Goal: Task Accomplishment & Management: Use online tool/utility

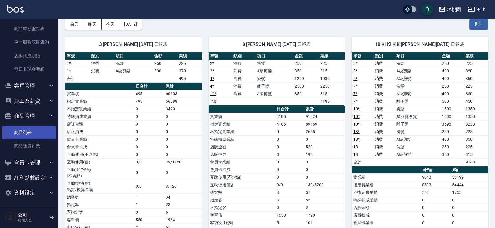
scroll to position [130, 0]
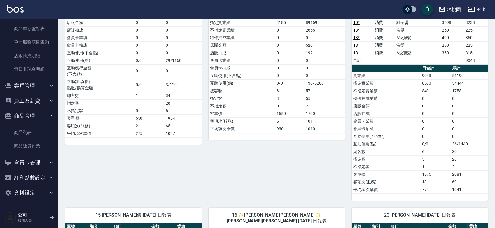
click at [41, 97] on button "員工及薪資" at bounding box center [29, 100] width 54 height 15
click at [480, 10] on button "登出" at bounding box center [477, 9] width 22 height 11
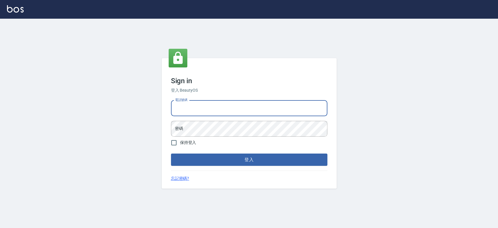
click at [210, 107] on input "電話號碼" at bounding box center [249, 108] width 156 height 16
type input "0934059584"
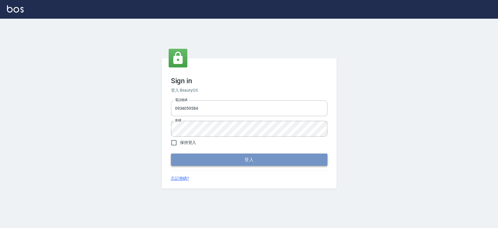
click at [217, 165] on button "登入" at bounding box center [249, 159] width 156 height 12
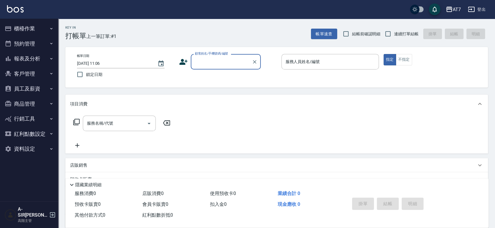
click at [18, 57] on button "報表及分析" at bounding box center [29, 58] width 54 height 15
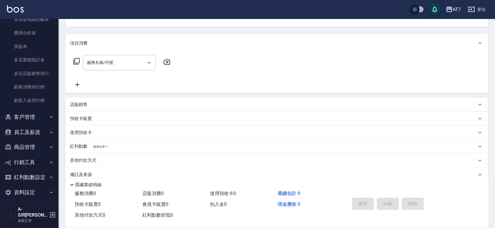
scroll to position [65, 0]
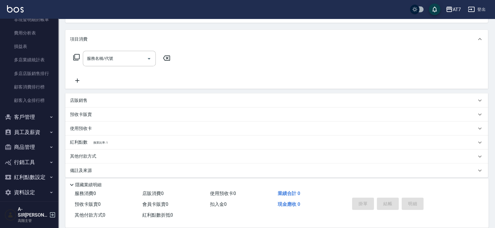
click at [20, 131] on button "員工及薪資" at bounding box center [29, 132] width 54 height 15
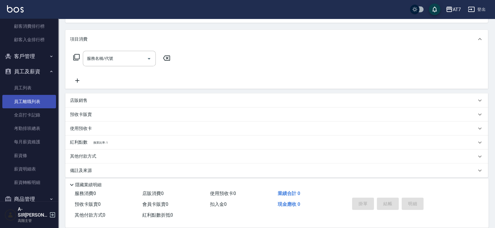
scroll to position [606, 0]
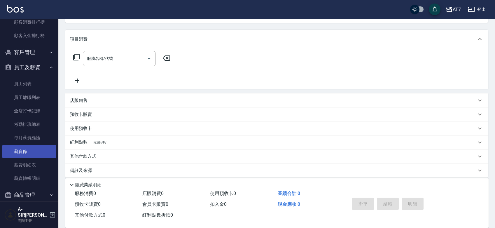
click at [21, 150] on link "薪資條" at bounding box center [29, 151] width 54 height 13
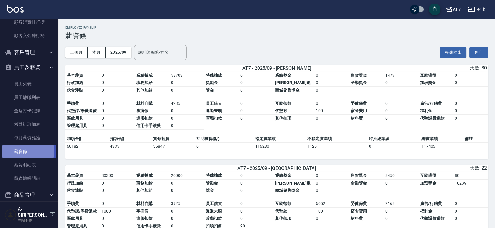
click at [27, 151] on link "薪資條" at bounding box center [29, 151] width 54 height 13
click at [460, 9] on div "AT7" at bounding box center [457, 9] width 8 height 7
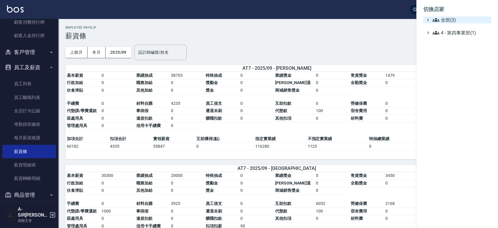
click at [455, 22] on span "全部(3)" at bounding box center [460, 19] width 56 height 7
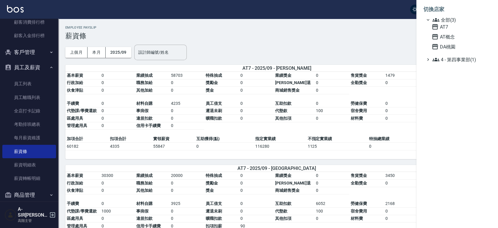
click at [447, 42] on div "AT7 AT概念 DA桃園" at bounding box center [460, 36] width 62 height 27
click at [447, 45] on span "DA桃園" at bounding box center [460, 46] width 57 height 7
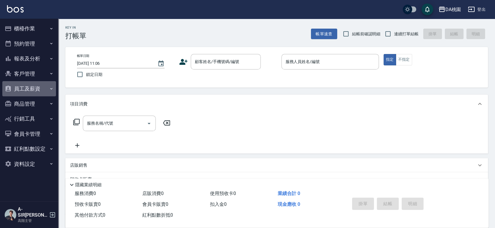
click at [20, 90] on button "員工及薪資" at bounding box center [29, 88] width 54 height 15
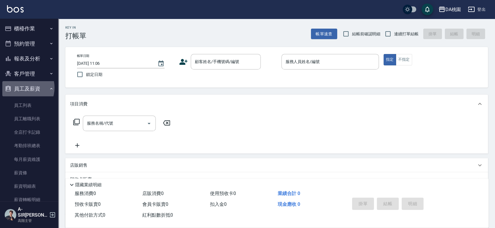
click at [21, 88] on button "員工及薪資" at bounding box center [29, 88] width 54 height 15
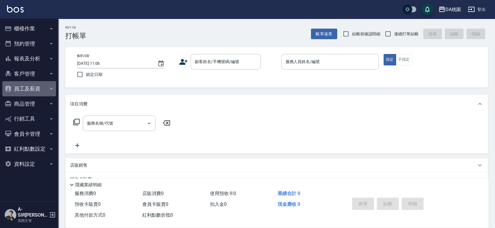
click at [24, 88] on button "員工及薪資" at bounding box center [29, 88] width 54 height 15
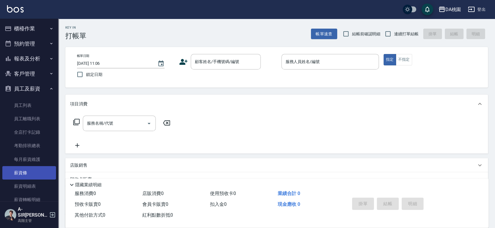
click at [26, 173] on link "薪資條" at bounding box center [29, 172] width 54 height 13
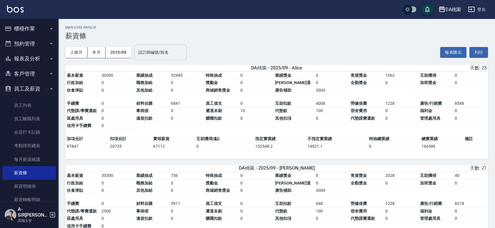
click at [159, 54] on input "設計師編號/姓名" at bounding box center [160, 52] width 47 height 10
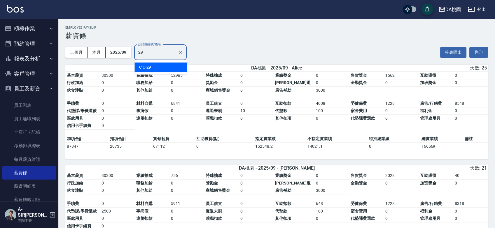
click at [173, 65] on div "C C -29" at bounding box center [161, 67] width 53 height 10
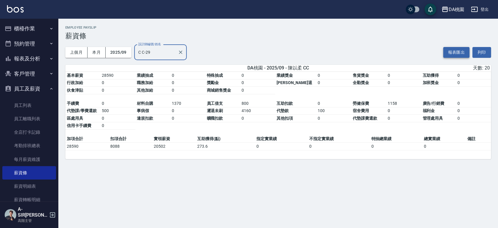
type input "C C-29"
click at [451, 54] on button "報表匯出" at bounding box center [456, 52] width 26 height 11
click at [320, 200] on div "DA桃園 2025-09 薪資條 列印時間： 2025-10-15-11:07 Employee Payslip 薪資條 上個月 本月 2025/09 設計師…" at bounding box center [249, 114] width 498 height 228
click at [464, 54] on button "報表匯出" at bounding box center [456, 52] width 26 height 11
click at [123, 51] on button "2025/09" at bounding box center [119, 52] width 26 height 11
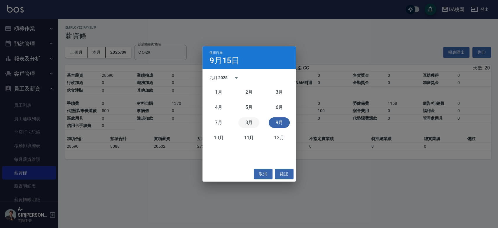
click at [249, 124] on button "8月" at bounding box center [248, 122] width 21 height 11
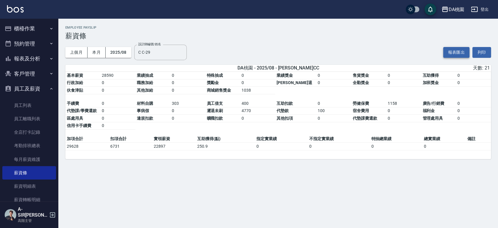
click at [458, 51] on button "報表匯出" at bounding box center [456, 52] width 26 height 11
click at [124, 53] on button "2025/08" at bounding box center [119, 52] width 26 height 11
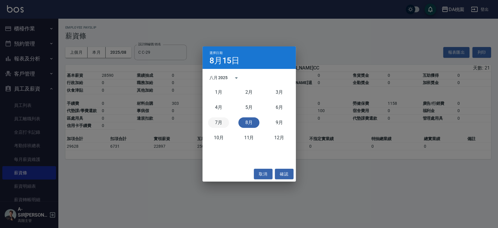
click at [216, 122] on button "7月" at bounding box center [218, 122] width 21 height 11
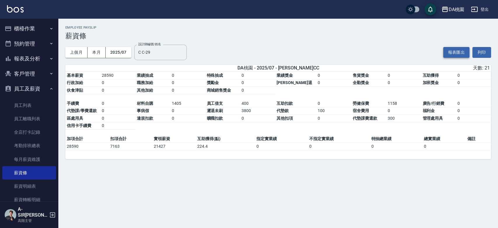
click at [455, 53] on button "報表匯出" at bounding box center [456, 52] width 26 height 11
click at [451, 50] on button "報表匯出" at bounding box center [456, 52] width 26 height 11
click at [125, 53] on button "2025/07" at bounding box center [119, 52] width 26 height 11
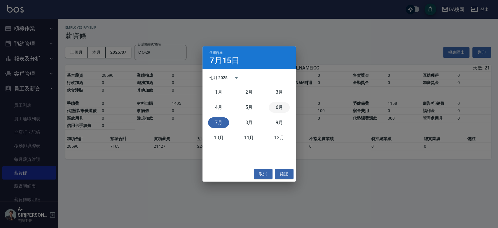
click at [281, 109] on button "6月" at bounding box center [279, 107] width 21 height 11
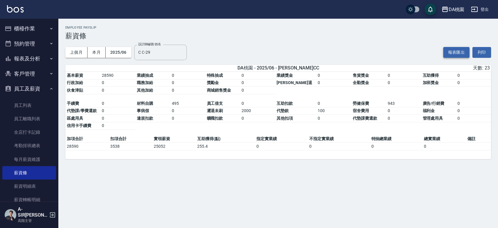
click at [450, 52] on button "報表匯出" at bounding box center [456, 52] width 26 height 11
click at [125, 53] on button "2025/06" at bounding box center [119, 52] width 26 height 11
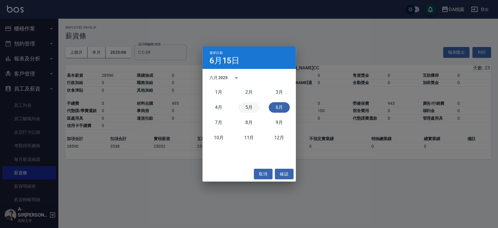
click at [253, 108] on button "5月" at bounding box center [248, 107] width 21 height 11
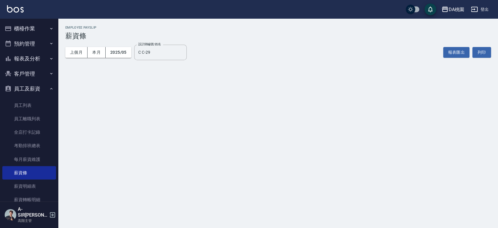
click at [483, 7] on button "登出" at bounding box center [480, 9] width 22 height 11
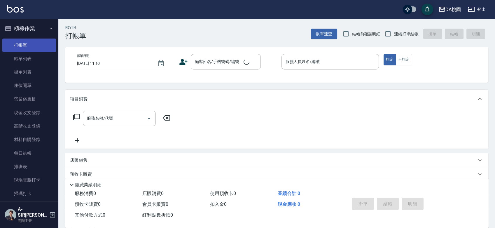
click at [35, 44] on link "打帳單" at bounding box center [29, 45] width 54 height 13
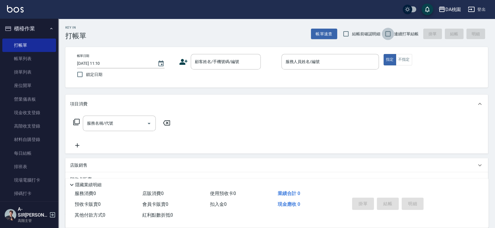
click at [390, 34] on input "連續打單結帳" at bounding box center [388, 34] width 12 height 12
checkbox input "true"
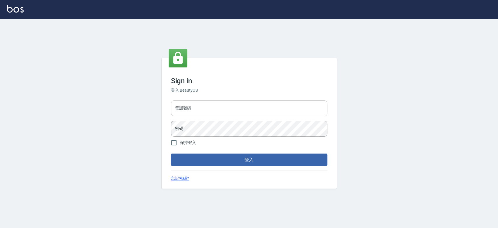
drag, startPoint x: 0, startPoint y: 0, endPoint x: 237, endPoint y: 111, distance: 261.6
click at [237, 111] on input "電話號碼" at bounding box center [249, 108] width 156 height 16
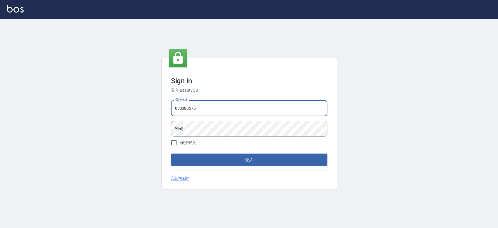
type input "033380575"
click at [171, 153] on button "登入" at bounding box center [249, 159] width 156 height 12
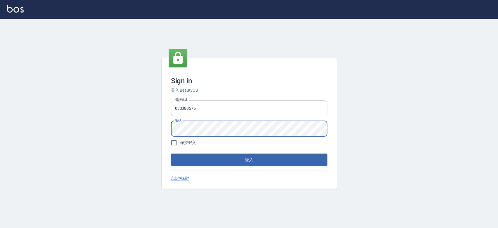
click at [171, 153] on button "登入" at bounding box center [249, 159] width 156 height 12
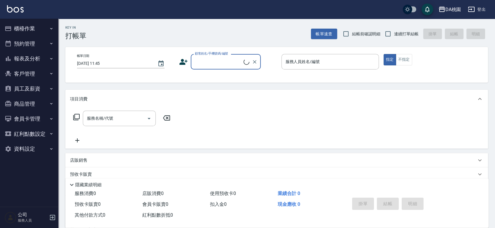
click at [19, 25] on button "櫃檯作業" at bounding box center [29, 28] width 54 height 15
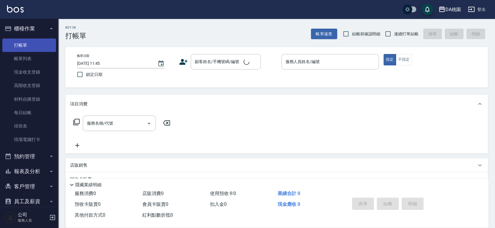
click at [36, 46] on link "打帳單" at bounding box center [29, 45] width 54 height 13
click at [386, 29] on div "Key In 打帳單 帳單速查 結帳前確認明細 連續打單結帳 掛單 結帳 明細" at bounding box center [273, 29] width 430 height 21
click at [387, 34] on input "連續打單結帳" at bounding box center [388, 34] width 12 height 12
checkbox input "true"
click at [210, 62] on input "顧客姓名/手機號碼/編號" at bounding box center [221, 62] width 56 height 10
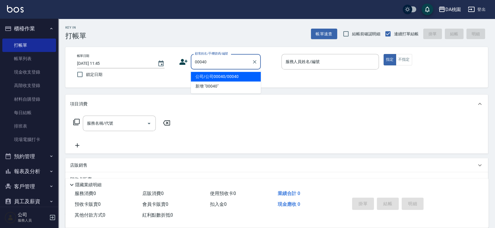
type input "公司/公司00040/00040"
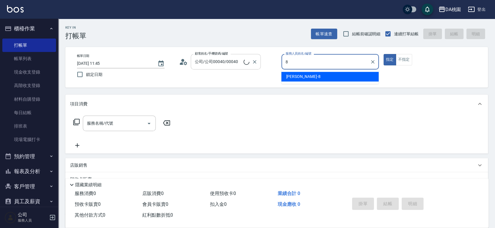
type input "桑妮-8"
type button "true"
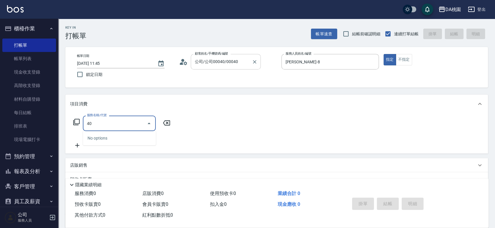
type input "401"
type input "150"
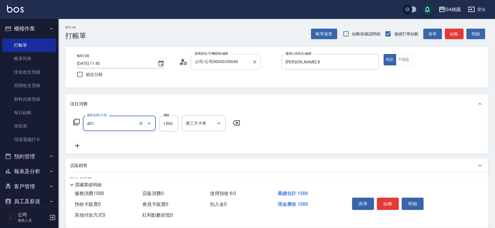
type input "染髮(互助)(401)"
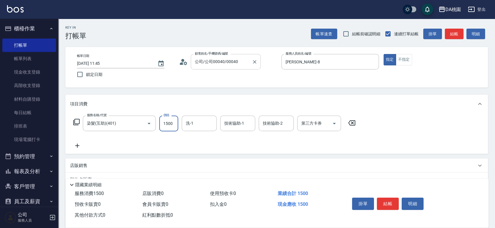
type input "2"
type input "0"
type input "238"
type input "230"
type input "2380"
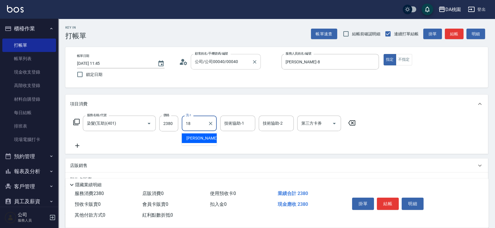
type input "小妤-18"
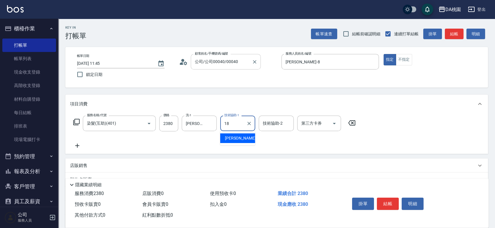
type input "小妤-18"
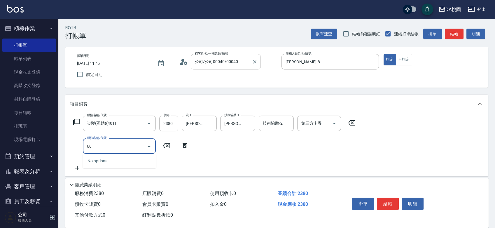
type input "609"
type input "350"
type input "鱗脂質護髮(互助)(609)"
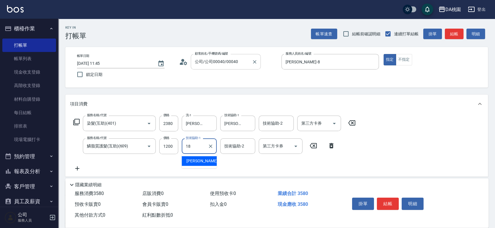
type input "小妤-18"
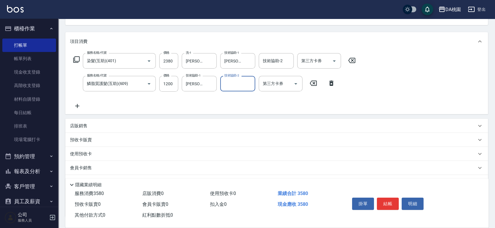
scroll to position [97, 0]
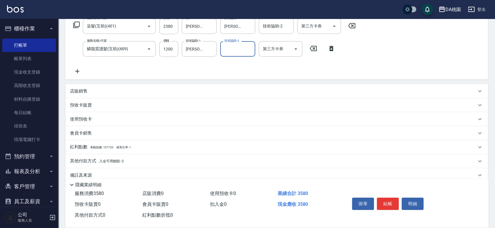
click at [126, 88] on div "店販銷售" at bounding box center [273, 91] width 406 height 6
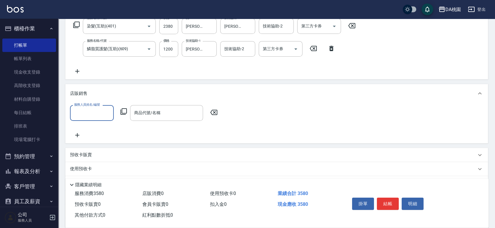
scroll to position [0, 0]
type input "小妤-18"
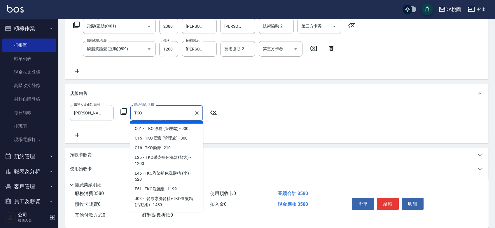
scroll to position [53, 0]
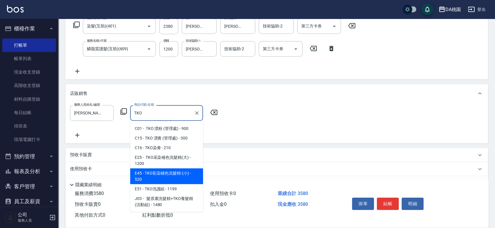
click at [165, 175] on span "E45 - TKO彩染補色洗髮精-(小) - 520" at bounding box center [166, 176] width 73 height 16
type input "TKO彩染補色洗髮精-(小)"
type input "410"
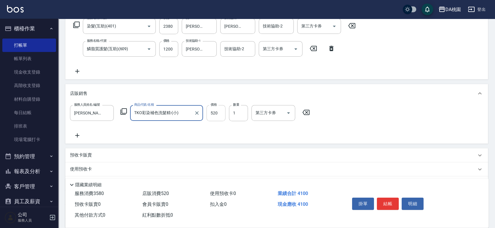
type input "TKO彩染補色洗髮精-(小)"
click at [217, 115] on input "520" at bounding box center [216, 113] width 19 height 16
type input "6"
type input "350"
type input "60"
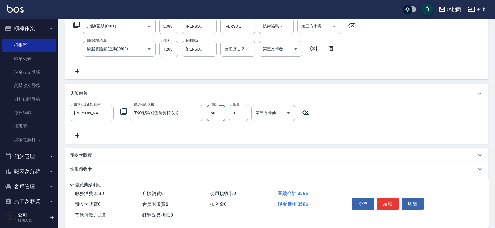
type input "360"
type input "600"
type input "410"
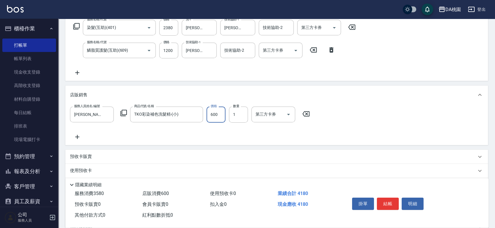
scroll to position [97, 0]
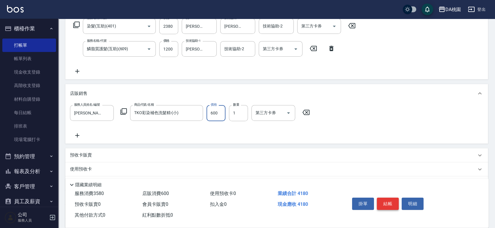
type input "600"
click at [387, 202] on button "結帳" at bounding box center [388, 204] width 22 height 12
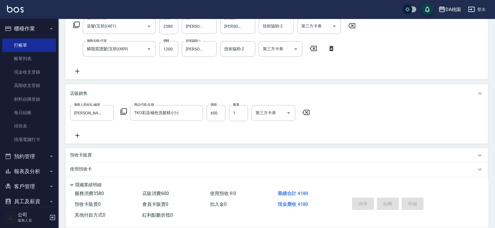
type input "0"
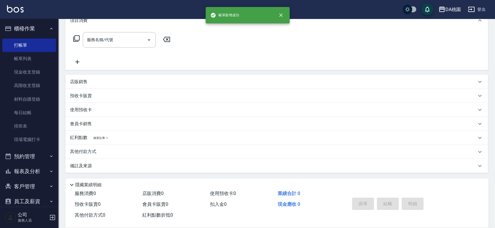
scroll to position [0, 0]
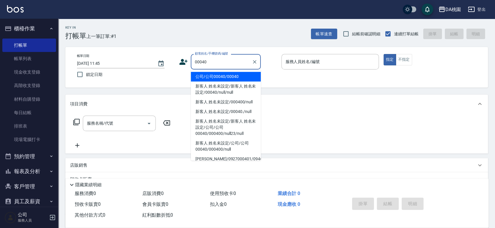
type input "00040"
type input "5"
type input "公司/公司00040/00040"
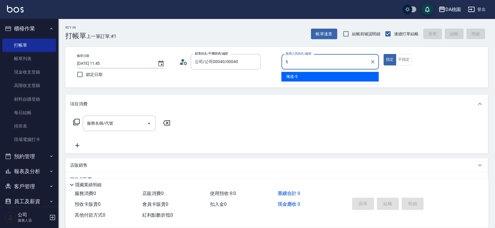
type input "琳達-5"
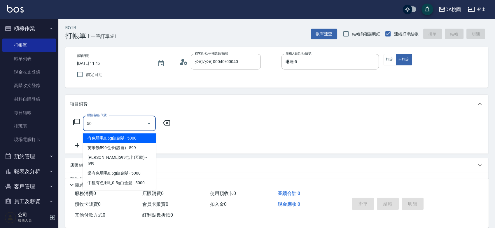
type input "501"
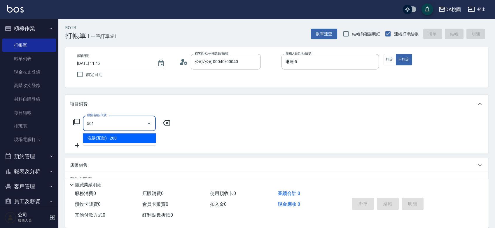
type input "20"
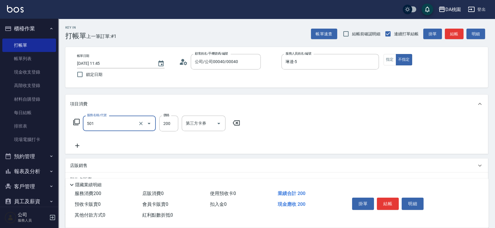
type input "洗髮(互助)(501)"
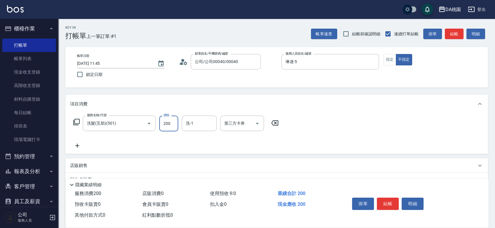
type input "2"
type input "0"
type input "250"
type input "20"
type input "cherry-25"
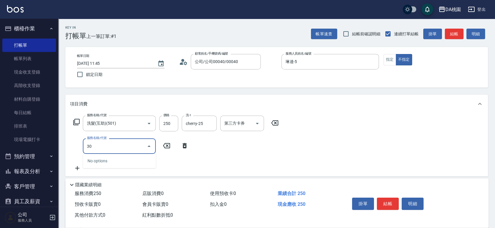
type input "303"
type input "50"
type input "A級剪髮(303)"
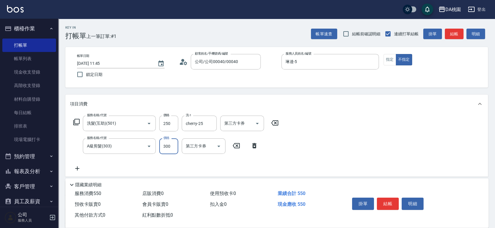
type input "20"
type input "350"
type input "60"
click at [389, 201] on button "結帳" at bounding box center [388, 204] width 22 height 12
type input "2025/10/15 11:46"
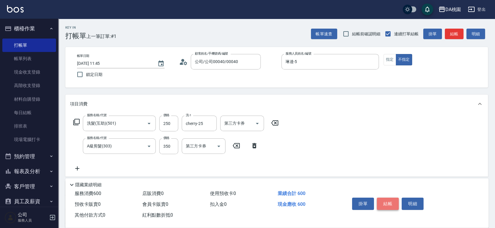
type input "0"
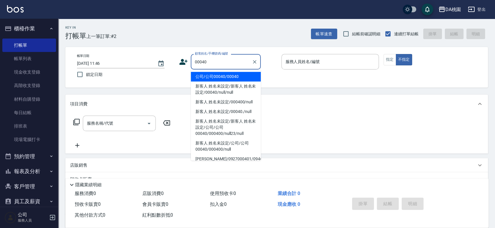
type input "公司/公司00040/00040"
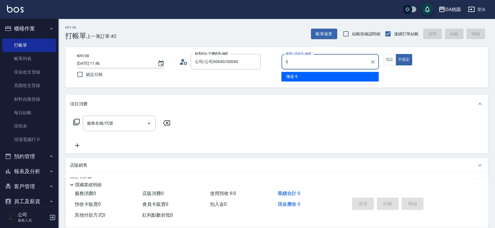
type input "琳達-5"
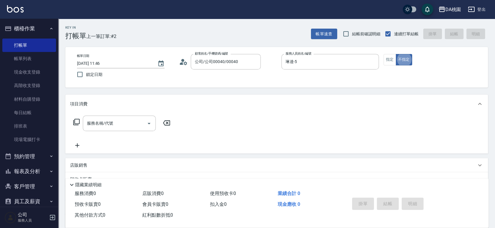
type button "false"
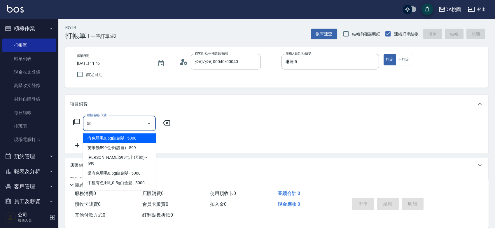
type input "500"
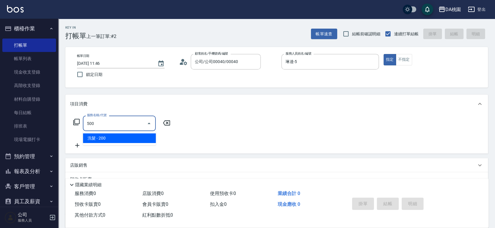
type input "20"
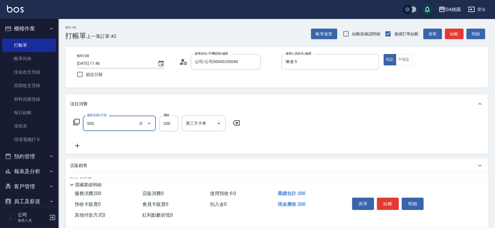
type input "洗髮(500)"
type input "0"
type input "25"
type input "20"
type input "250"
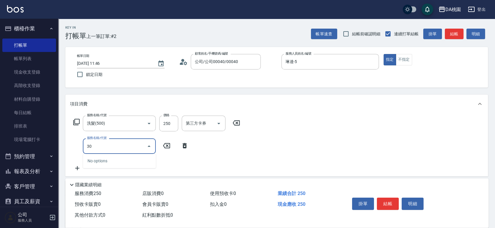
type input "303"
type input "50"
type input "A級剪髮(303)"
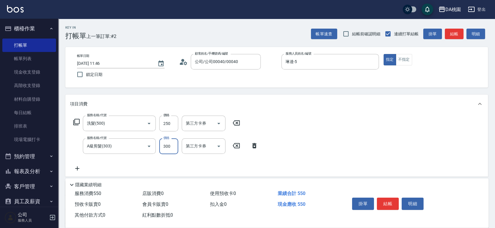
type input "20"
type input "350"
type input "60"
type input "350"
click at [383, 201] on button "結帳" at bounding box center [388, 204] width 22 height 12
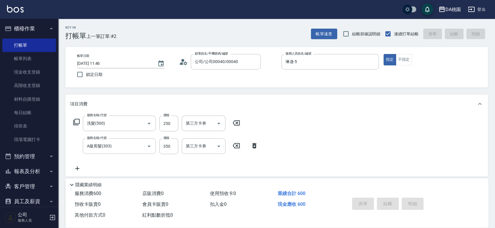
type input "0"
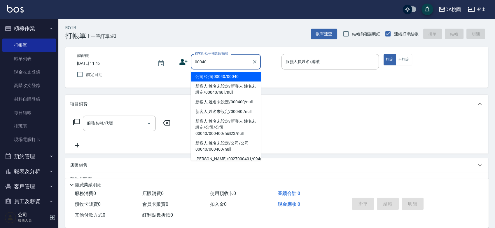
type input "公司/公司00040/00040"
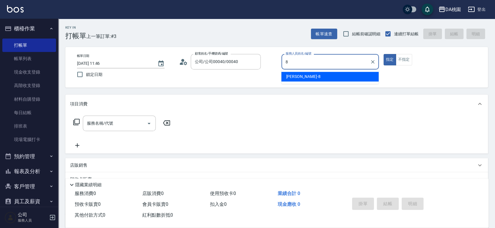
type input "[PERSON_NAME]-8"
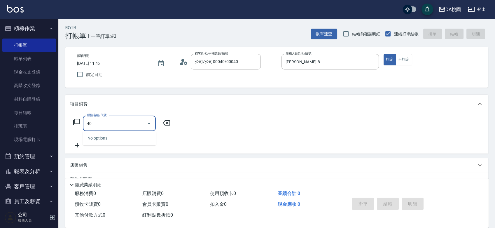
type input "401"
type input "150"
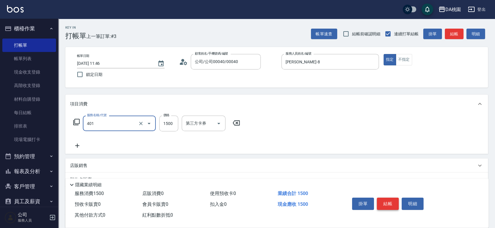
type input "染髮(互助)(401)"
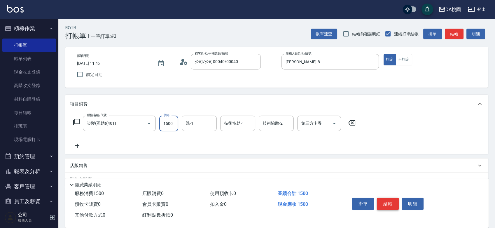
type input "0"
type input "350"
type input "30"
type input "3500"
type input "350"
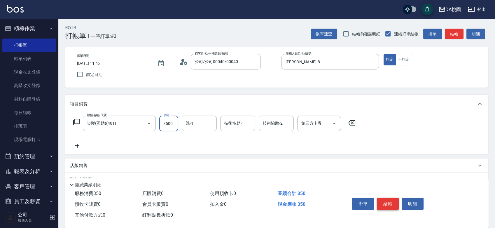
type input "3500"
type input "小妤-18"
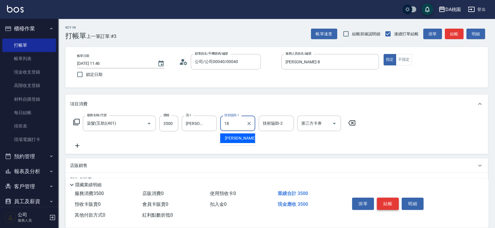
type input "小妤-18"
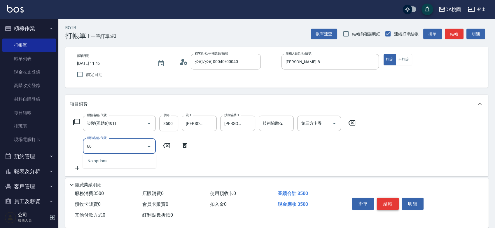
type input "609"
type input "470"
type input "鱗脂質護髮(互助)(609)"
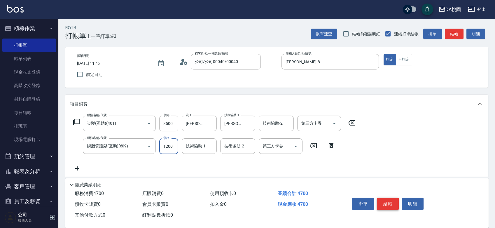
type input "1"
type input "350"
type input "150"
type input "360"
type input "1500"
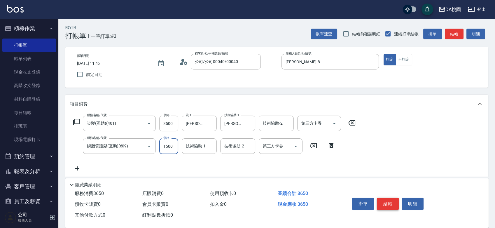
type input "500"
type input "1500"
type input "小妤-18"
click at [383, 201] on button "結帳" at bounding box center [388, 204] width 22 height 12
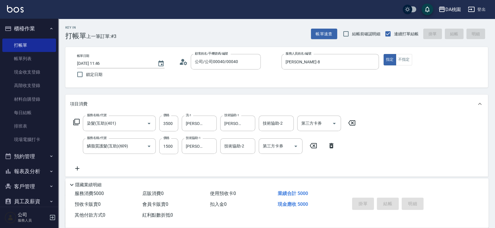
type input "0"
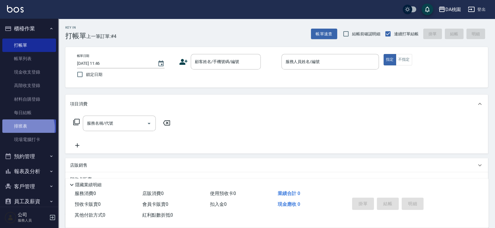
click at [25, 128] on link "排班表" at bounding box center [29, 125] width 54 height 13
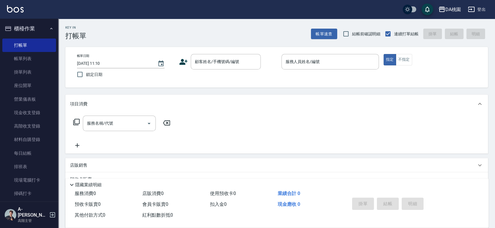
click at [210, 62] on div "顧客姓名/手機號碼/編號 顧客姓名/手機號碼/編號" at bounding box center [226, 61] width 70 height 15
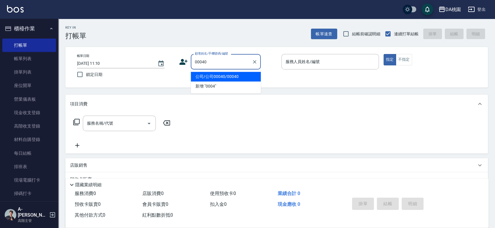
type input "公司/公司00040/00040"
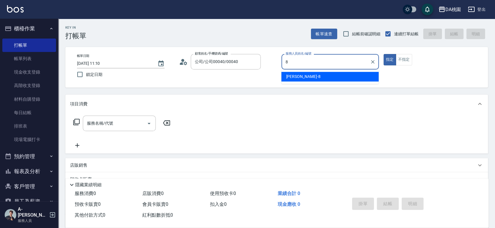
type input "8"
type button "true"
type input "[PERSON_NAME]-8"
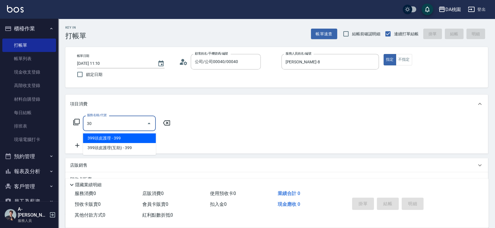
type input "303"
type input "30"
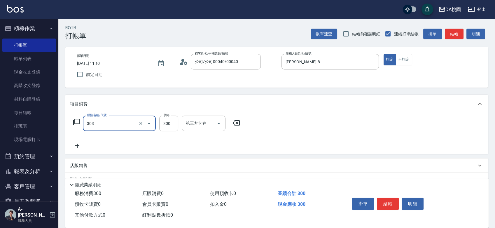
type input "A級剪髮(303)"
type input "0"
type input "350"
type input "30"
type input "350"
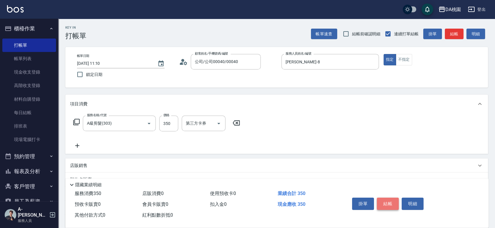
click at [388, 203] on button "結帳" at bounding box center [388, 204] width 22 height 12
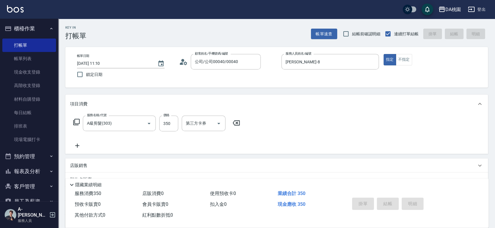
type input "2025/10/15 12:11"
type input "0"
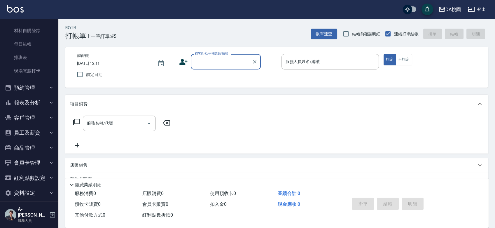
scroll to position [69, 0]
click at [39, 132] on button "員工及薪資" at bounding box center [29, 132] width 54 height 15
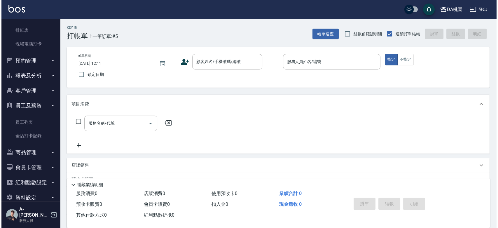
scroll to position [101, 0]
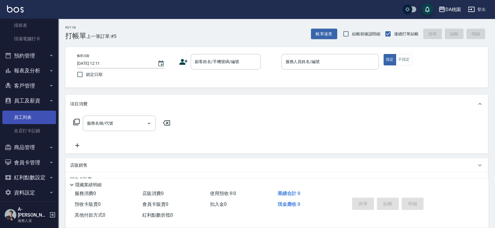
click at [42, 118] on link "員工列表" at bounding box center [29, 117] width 54 height 13
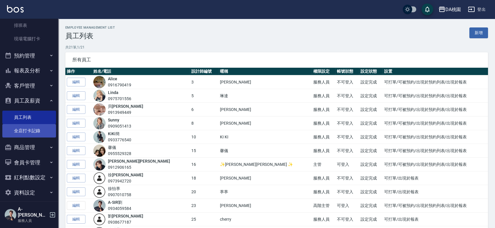
click at [42, 132] on link "全店打卡記錄" at bounding box center [29, 130] width 54 height 13
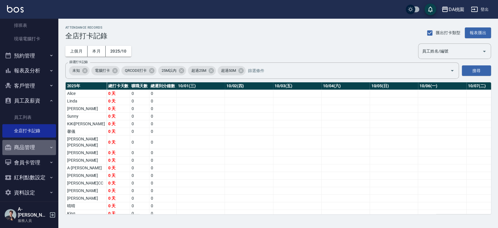
click at [44, 144] on button "商品管理" at bounding box center [29, 147] width 54 height 15
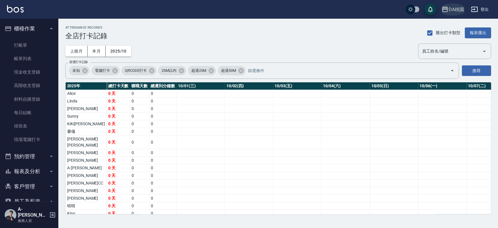
click at [456, 10] on div "DA桃園" at bounding box center [455, 9] width 15 height 7
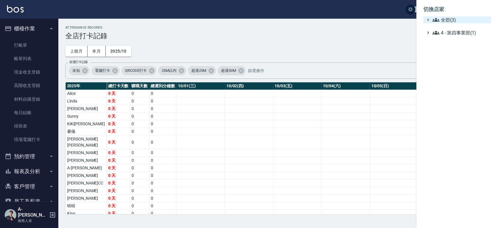
click at [449, 19] on span "全部(3)" at bounding box center [460, 19] width 56 height 7
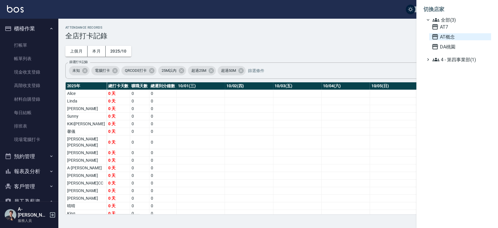
click at [445, 37] on span "AT概念" at bounding box center [460, 36] width 57 height 7
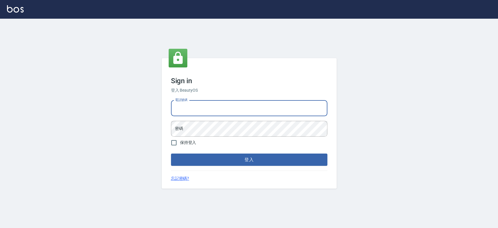
click at [210, 112] on input "電話號碼" at bounding box center [249, 108] width 156 height 16
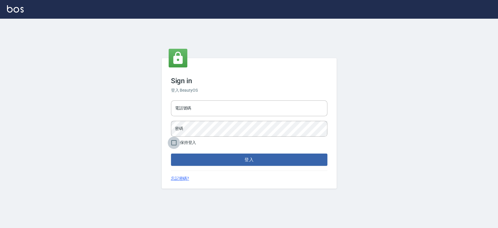
click at [175, 142] on input "保持登入" at bounding box center [174, 143] width 12 height 12
checkbox input "true"
click at [207, 107] on input "電話號碼" at bounding box center [249, 108] width 156 height 16
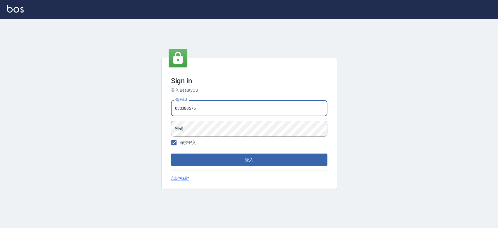
type input "033380575"
click at [171, 153] on button "登入" at bounding box center [249, 159] width 156 height 12
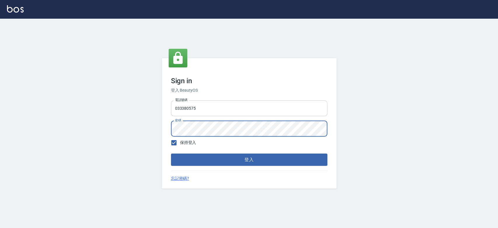
click at [171, 153] on button "登入" at bounding box center [249, 159] width 156 height 12
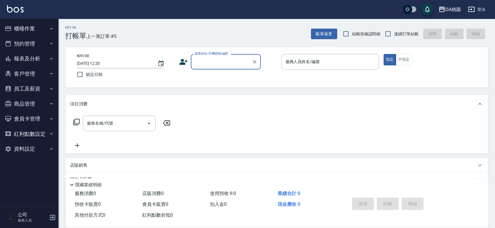
click at [30, 29] on button "櫃檯作業" at bounding box center [29, 28] width 54 height 15
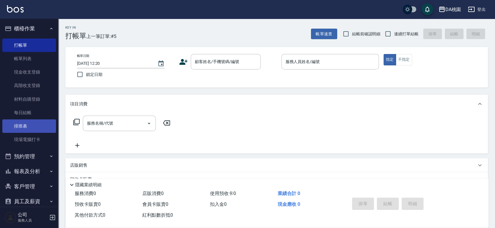
click at [24, 125] on link "排班表" at bounding box center [29, 125] width 54 height 13
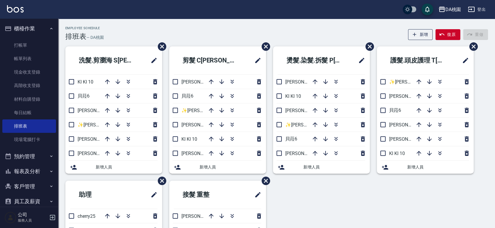
click at [319, 198] on div "洗髮.剪瀏海 S班 KI KI 10 貝菈6 琳達5 ✨GARY蓋瑞 ✨16 桑妮8 愛莉絲3 新增人員 剪髮 C班 桑妮8 貝菈6 ✨GARY蓋瑞 ✨16 …" at bounding box center [273, 180] width 430 height 268
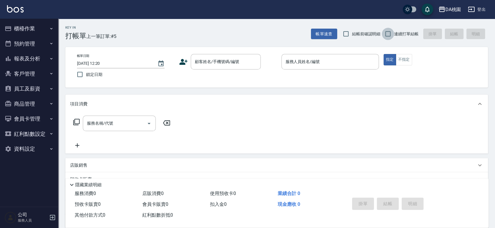
click at [388, 35] on input "連續打單結帳" at bounding box center [388, 34] width 12 height 12
checkbox input "true"
